Goal: Task Accomplishment & Management: Manage account settings

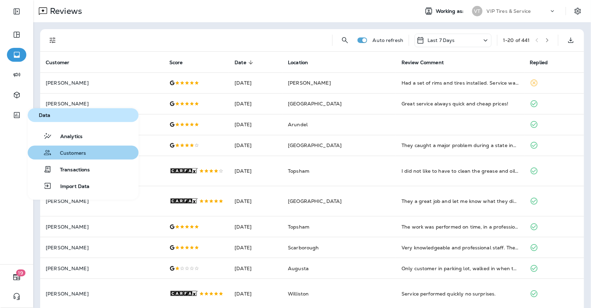
click at [64, 150] on span "Customers" at bounding box center [69, 153] width 34 height 7
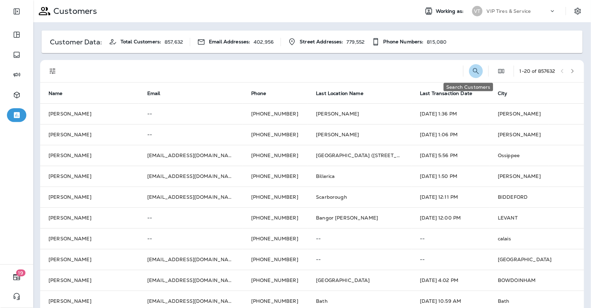
click at [473, 69] on icon "Search Customers" at bounding box center [476, 71] width 6 height 6
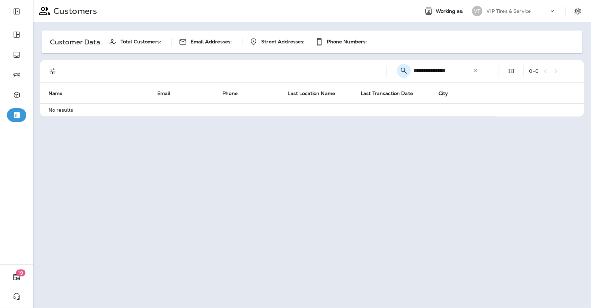
drag, startPoint x: 465, startPoint y: 72, endPoint x: 403, endPoint y: 69, distance: 62.4
click at [404, 69] on div "**********" at bounding box center [439, 70] width 94 height 18
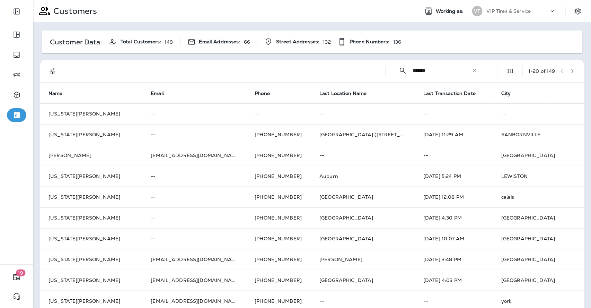
type input "*******"
click at [570, 71] on button "button" at bounding box center [573, 71] width 10 height 10
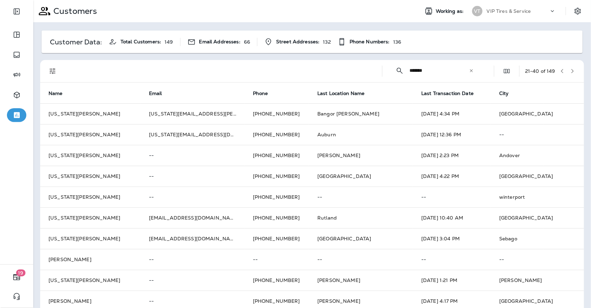
click at [570, 72] on icon "button" at bounding box center [572, 71] width 5 height 5
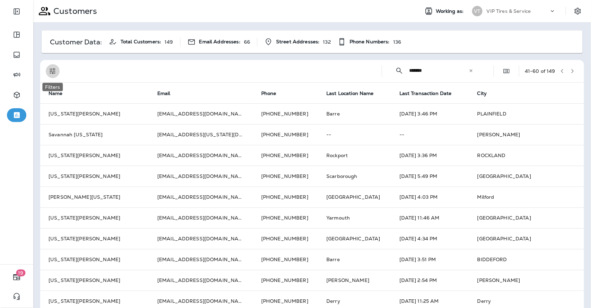
click at [56, 72] on icon "Filters" at bounding box center [53, 71] width 8 height 8
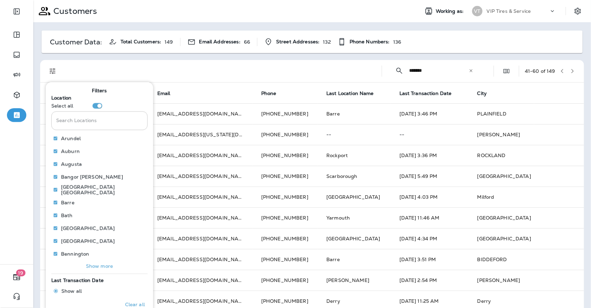
click at [85, 122] on input "Search Locations" at bounding box center [99, 120] width 96 height 18
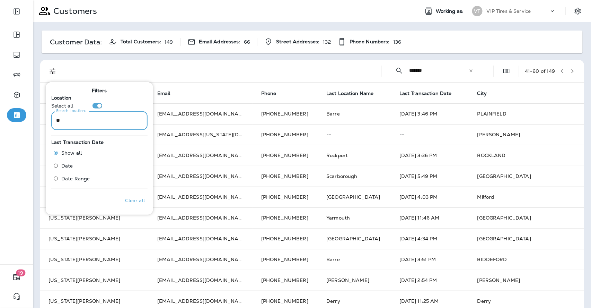
type input "*"
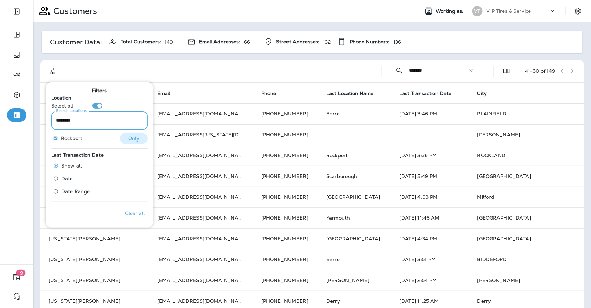
type input "********"
click at [128, 137] on p "Only" at bounding box center [133, 138] width 11 height 6
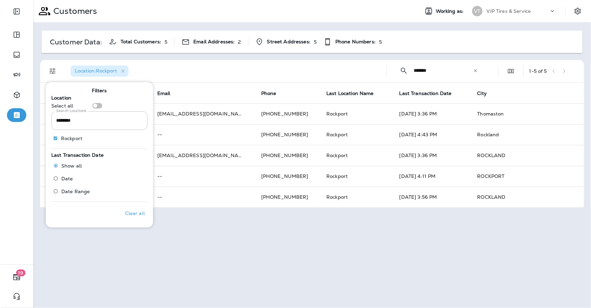
click at [226, 68] on div "Location : [GEOGRAPHIC_DATA]" at bounding box center [223, 71] width 316 height 22
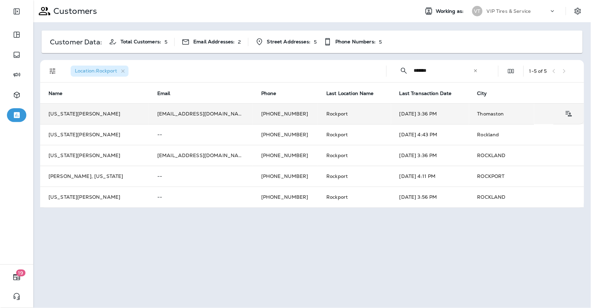
click at [103, 111] on td "[US_STATE][PERSON_NAME]" at bounding box center [94, 113] width 109 height 21
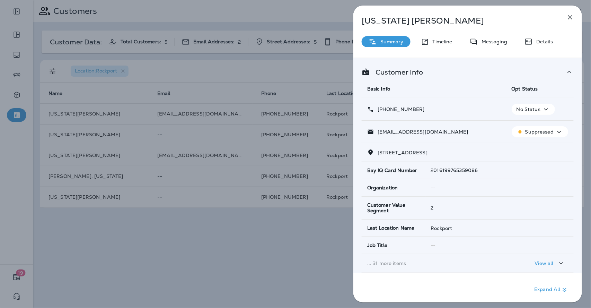
click at [546, 42] on p "Details" at bounding box center [543, 42] width 20 height 6
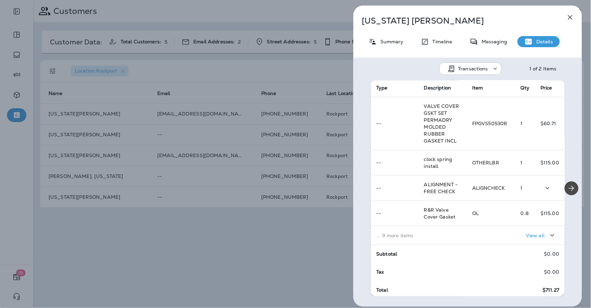
scroll to position [122, 0]
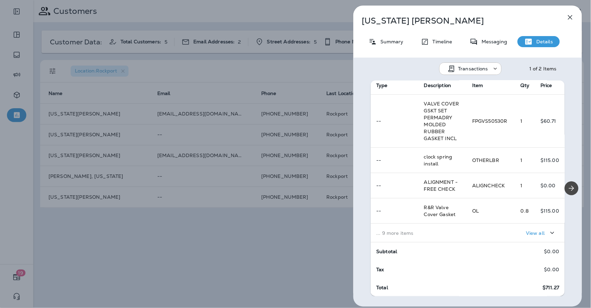
click at [422, 227] on td "... 9 more items" at bounding box center [419, 233] width 96 height 19
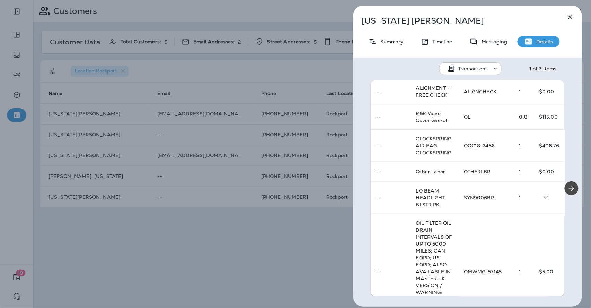
scroll to position [0, 0]
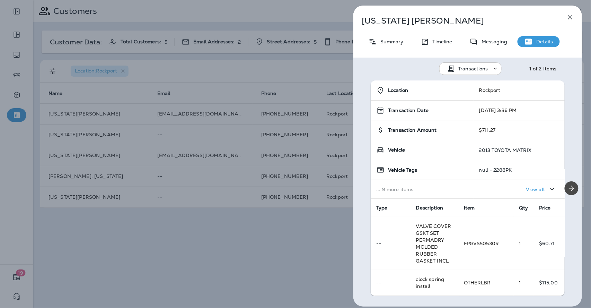
click at [572, 17] on icon "button" at bounding box center [570, 17] width 8 height 8
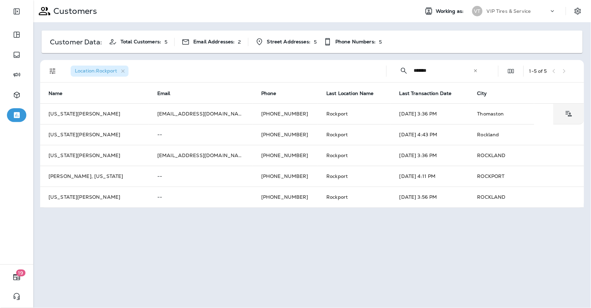
click at [167, 101] on th "Email" at bounding box center [201, 92] width 104 height 21
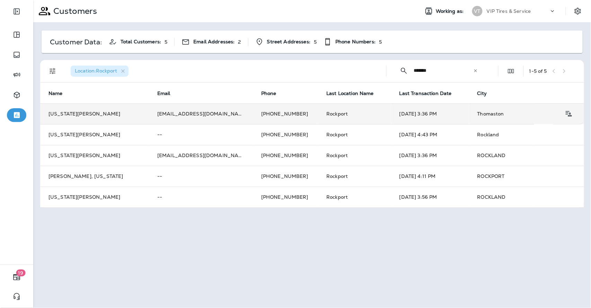
click at [170, 112] on td "[EMAIL_ADDRESS][DOMAIN_NAME]" at bounding box center [201, 113] width 104 height 21
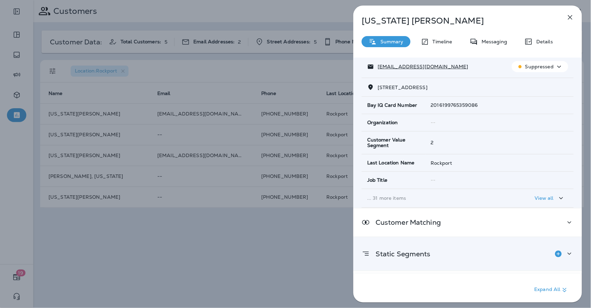
scroll to position [91, 0]
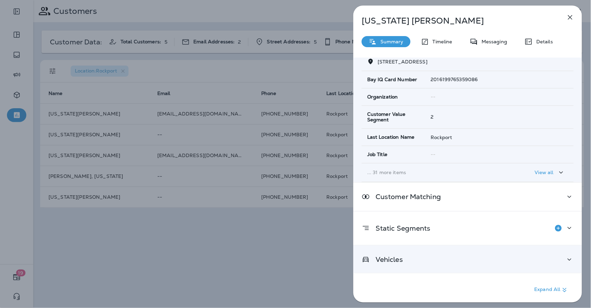
click at [421, 259] on div "Vehicles" at bounding box center [468, 259] width 212 height 9
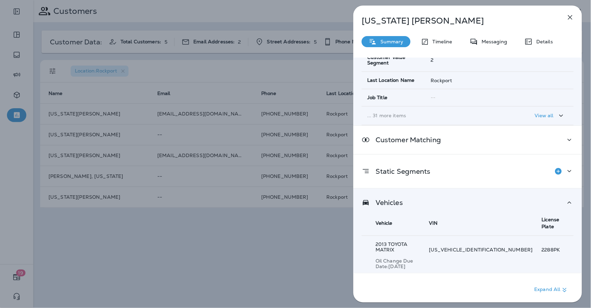
scroll to position [0, 0]
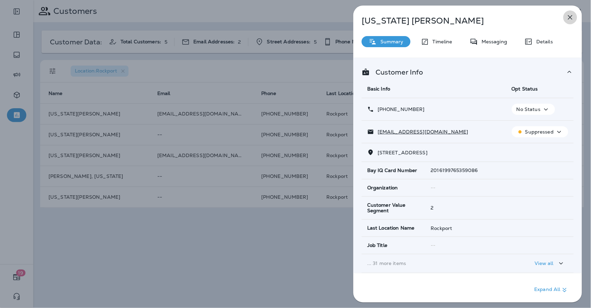
click at [571, 16] on icon "button" at bounding box center [570, 17] width 8 height 8
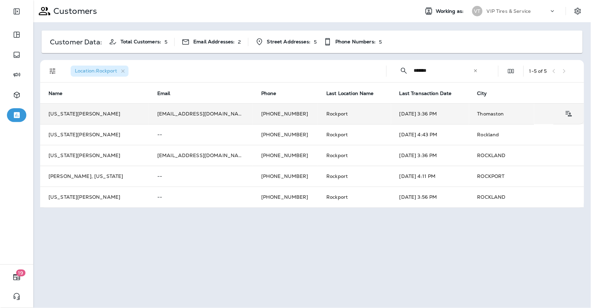
click at [362, 111] on td "Rockport" at bounding box center [354, 113] width 73 height 21
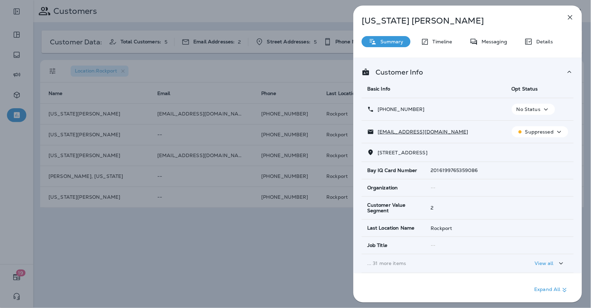
scroll to position [91, 0]
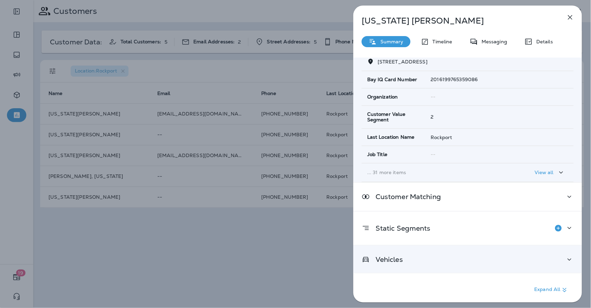
click at [412, 268] on div "Vehicles" at bounding box center [467, 259] width 229 height 28
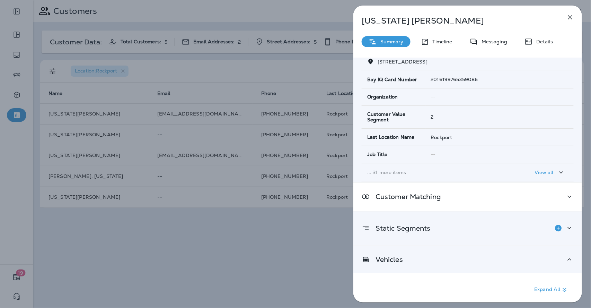
scroll to position [148, 0]
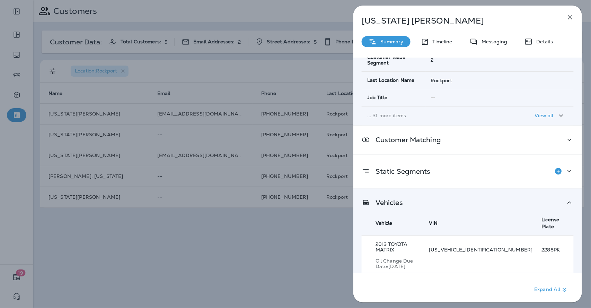
click at [413, 258] on p "Oil Change Due Date: [DATE]" at bounding box center [398, 263] width 44 height 11
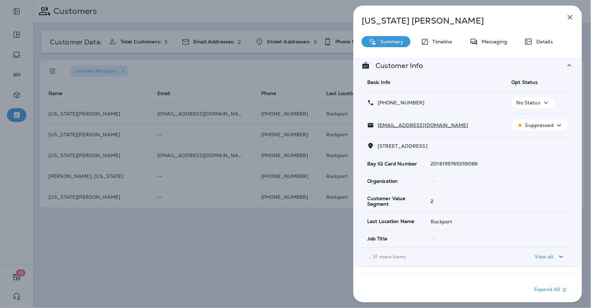
scroll to position [0, 0]
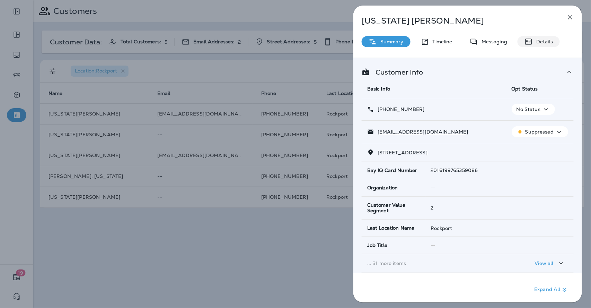
click at [544, 42] on p "Details" at bounding box center [543, 42] width 20 height 6
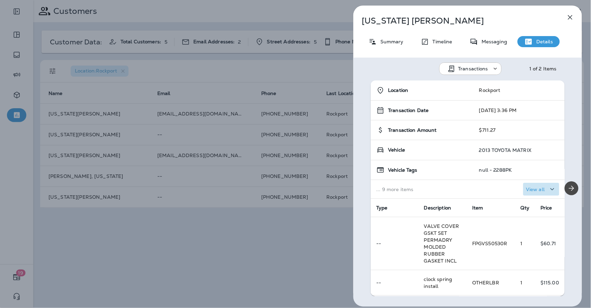
click at [526, 187] on p "View all" at bounding box center [535, 189] width 19 height 6
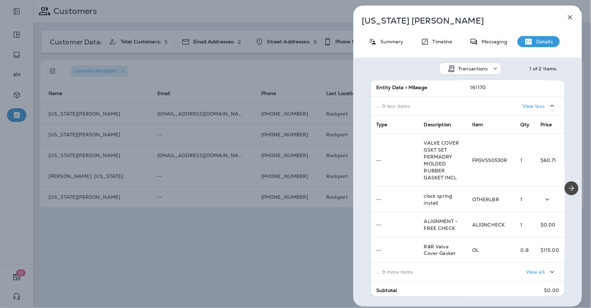
scroll to position [308, 0]
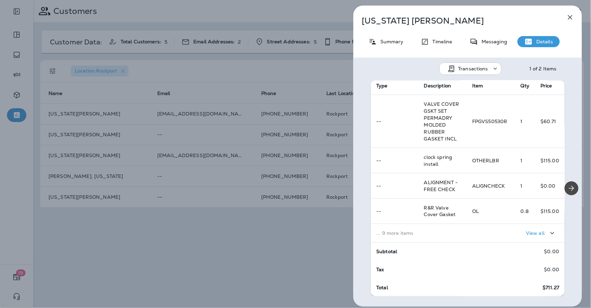
click at [476, 233] on div "View all" at bounding box center [515, 233] width 87 height 13
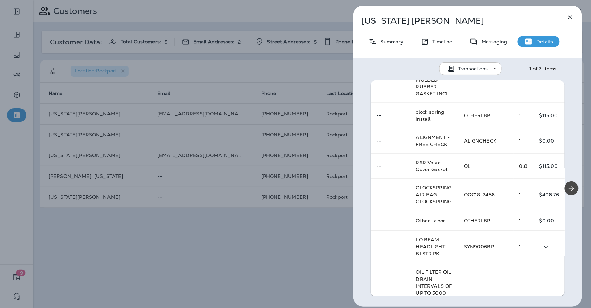
scroll to position [347, 0]
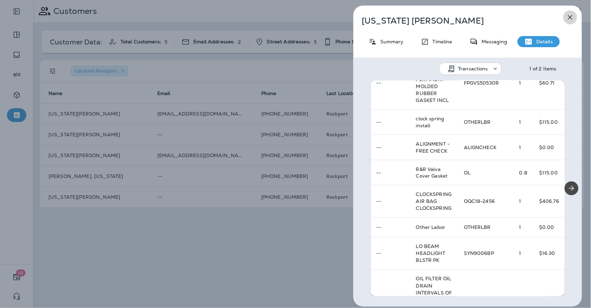
click at [571, 14] on icon "button" at bounding box center [570, 17] width 8 height 8
